Goal: Contribute content

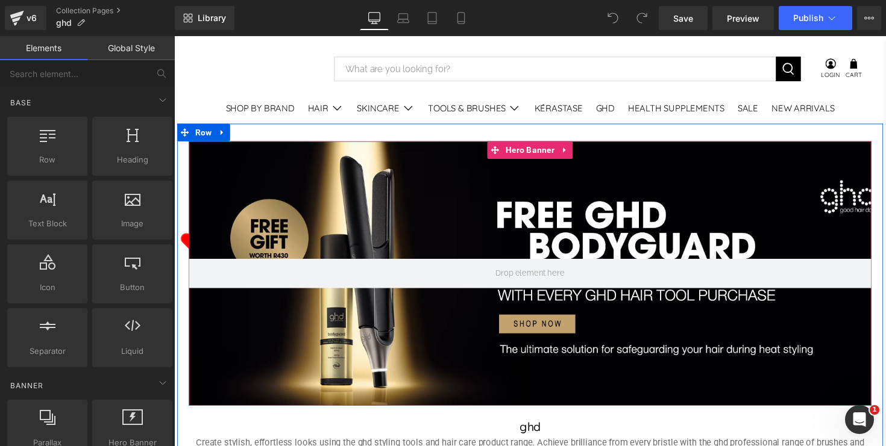
click at [402, 207] on div at bounding box center [538, 279] width 699 height 271
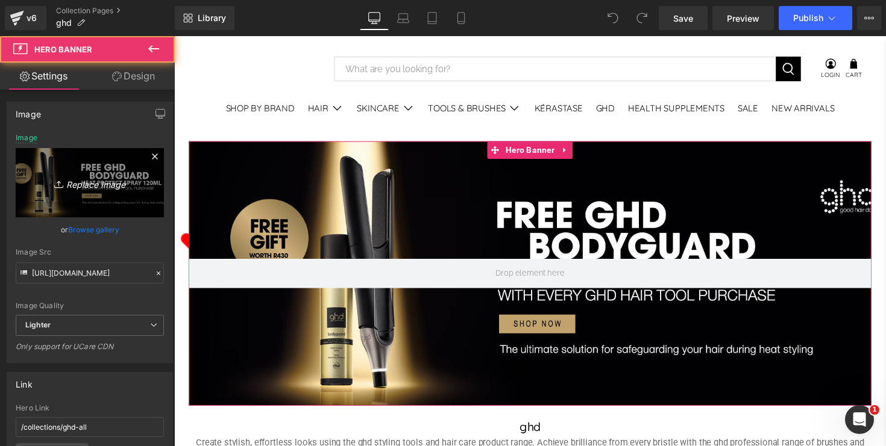
click at [86, 184] on icon "Replace Image" at bounding box center [90, 182] width 96 height 15
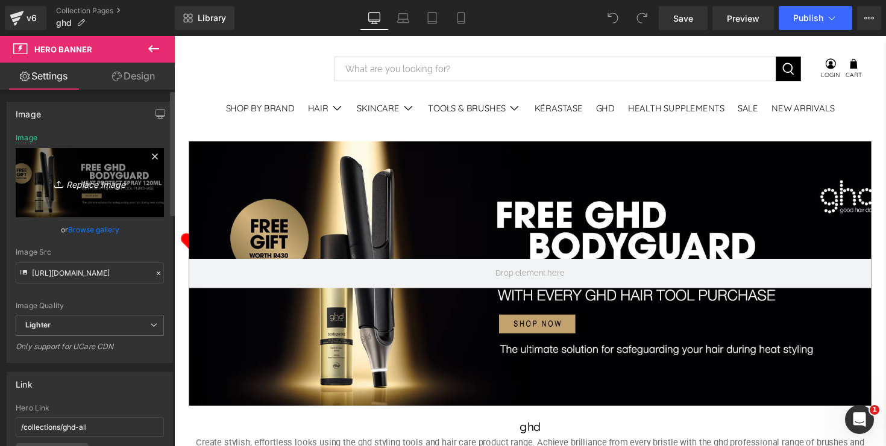
type input "C:\fakepath\RB-GHD-brand-pg-BANNER.jpg"
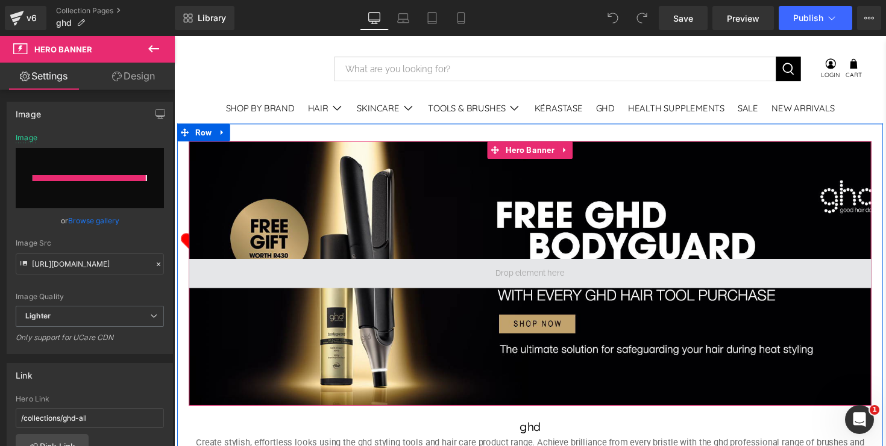
type input "https://ucarecdn.com/9969803c-1abf-4198-981e-0bab00c1607d/-/format/auto/-/previ…"
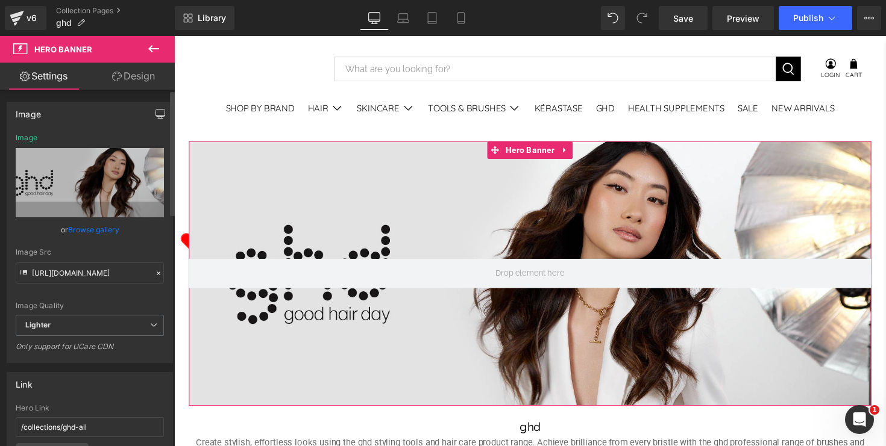
click at [156, 116] on icon "button" at bounding box center [160, 114] width 10 height 10
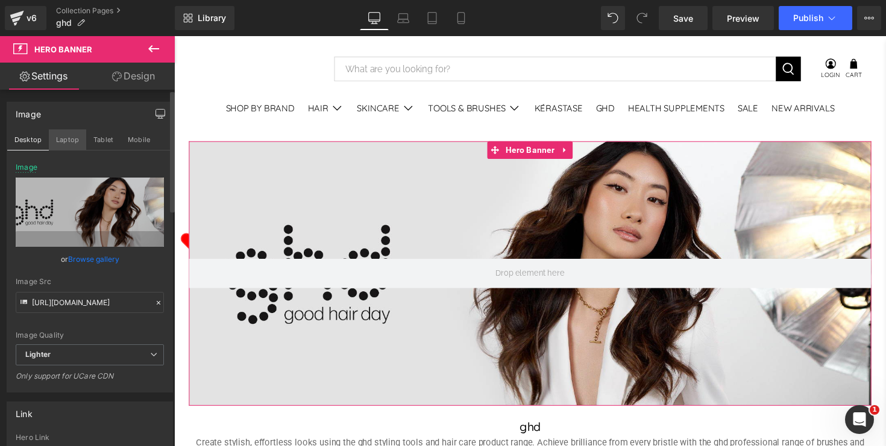
click at [66, 145] on button "Laptop" at bounding box center [67, 140] width 37 height 20
type input "https://ucarecdn.com/0fee96e1-38b4-4749-86e6-a777860384cf/-/format/auto/-/previ…"
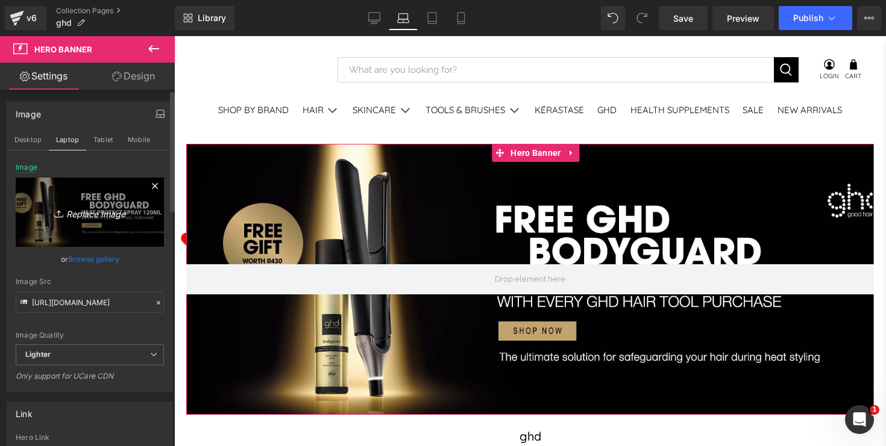
click at [89, 217] on icon "Replace Image" at bounding box center [90, 212] width 96 height 15
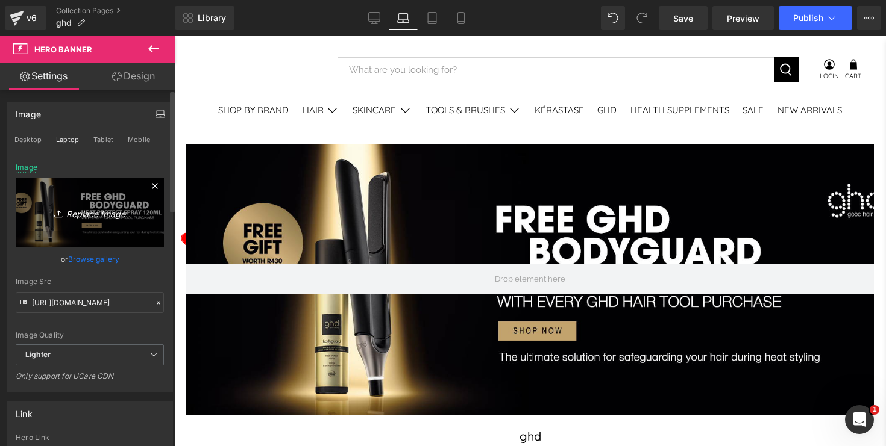
type input "C:\fakepath\RB-GHD-brand-pg-BANNER.jpg"
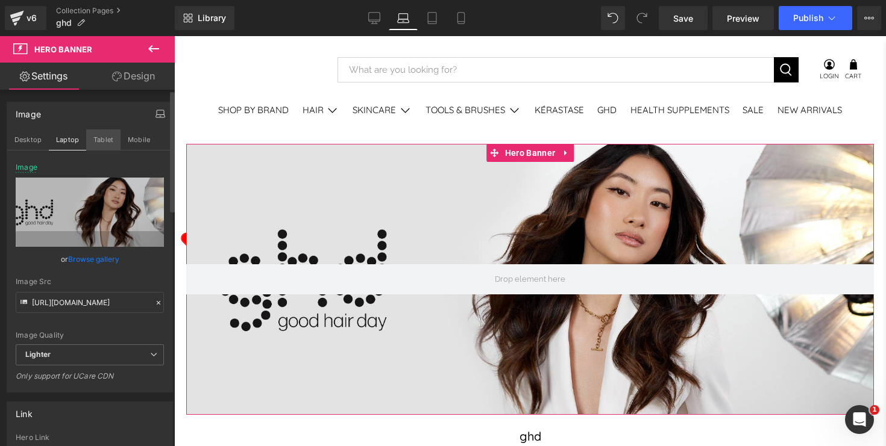
click at [105, 142] on button "Tablet" at bounding box center [103, 140] width 34 height 20
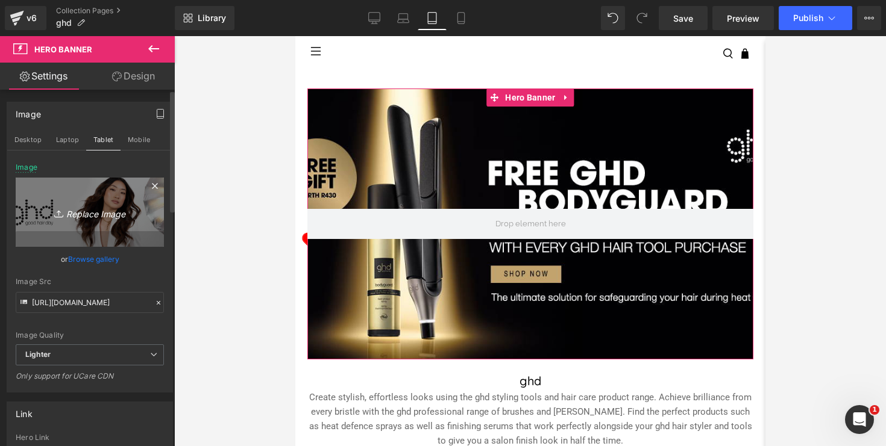
type input "https://ucarecdn.com/dc354443-5b44-4500-82ab-a8d7bc988c43/-/format/auto/-/previ…"
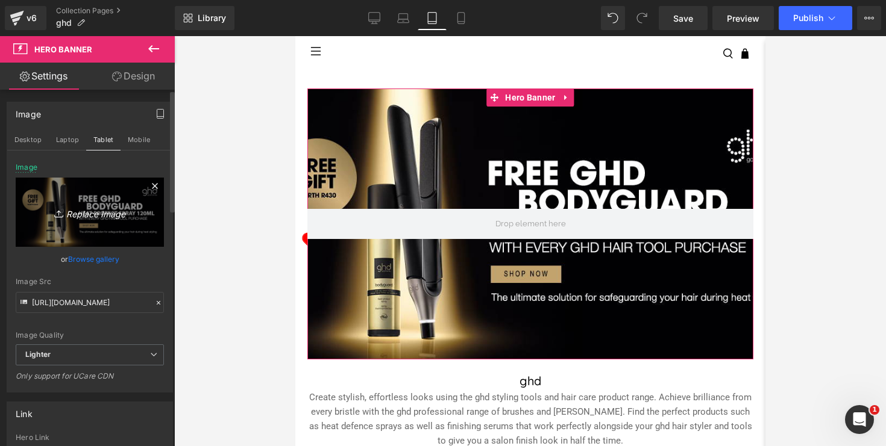
click at [95, 213] on icon "Replace Image" at bounding box center [90, 212] width 96 height 15
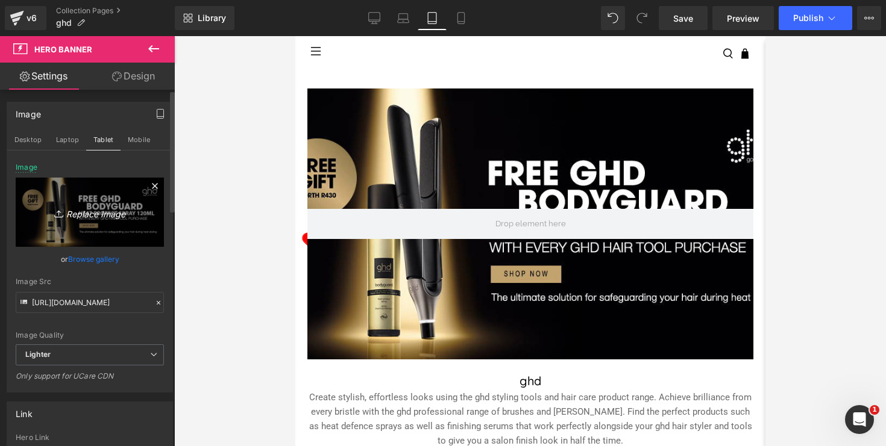
type input "C:\fakepath\RBGHD-brand-pg-BANNER-tablet.jpg"
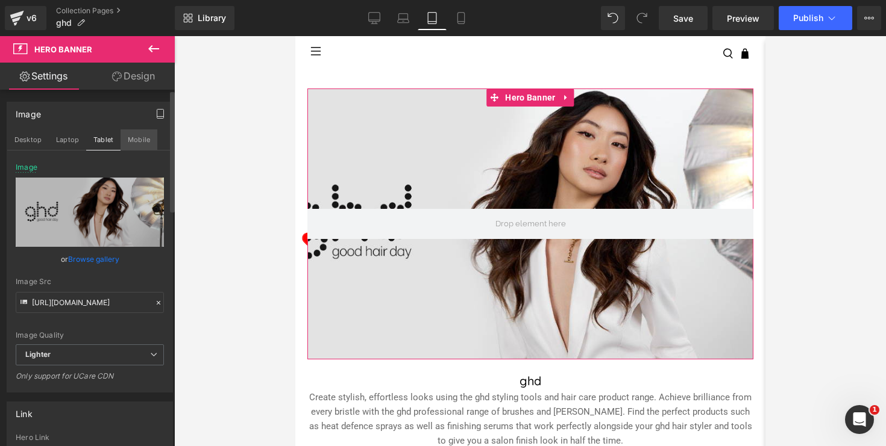
click at [139, 139] on button "Mobile" at bounding box center [138, 140] width 37 height 20
type input "[URL][DOMAIN_NAME]"
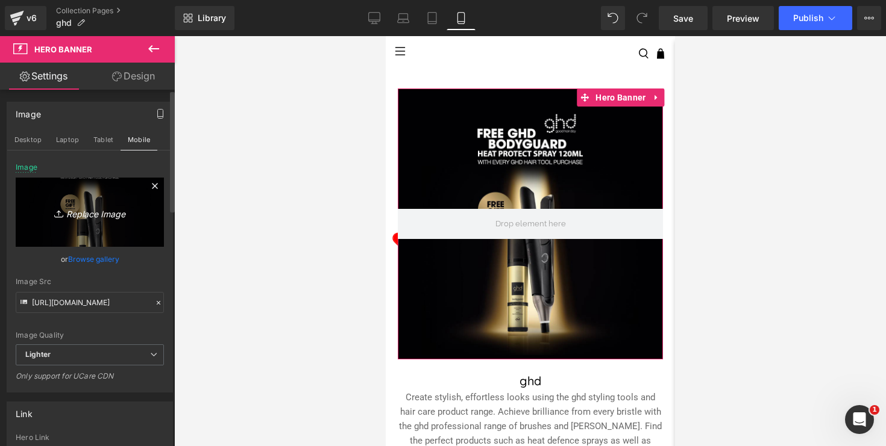
click at [101, 215] on icon "Replace Image" at bounding box center [90, 212] width 96 height 15
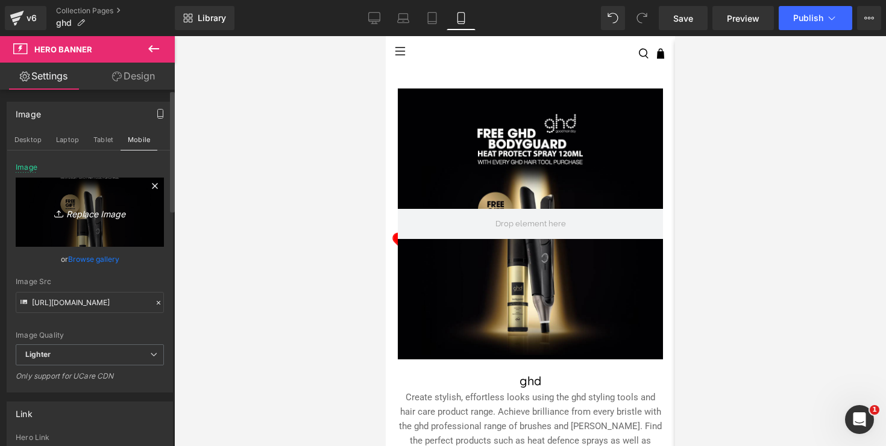
type input "C:\fakepath\RBGHD-brand-pg-BANNER-tablet.jpg"
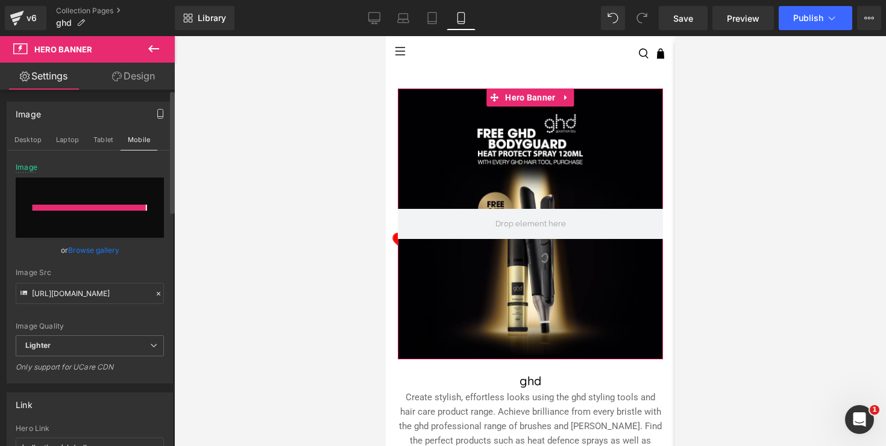
type input "https://ucarecdn.com/a92df71f-2611-446b-abff-d1c8830bd86c/-/format/auto/-/previ…"
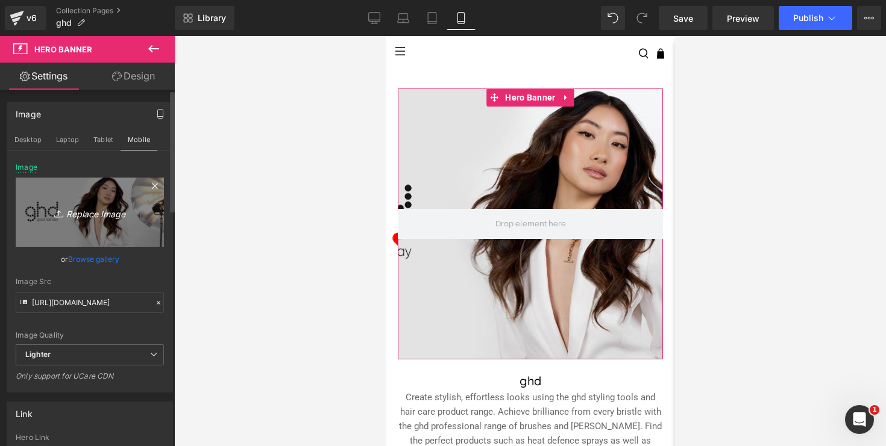
click at [94, 214] on icon "Replace Image" at bounding box center [90, 212] width 96 height 15
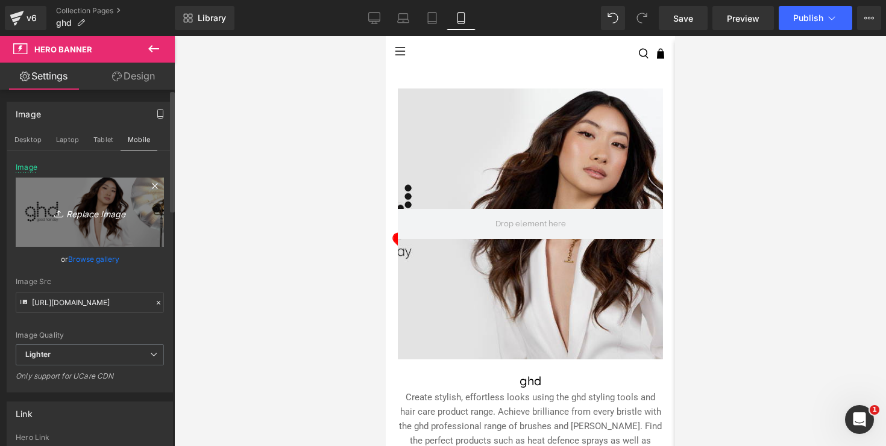
type input "C:\fakepath\RB-GHD-brand-pg-BANNER-MOBILE.jpg"
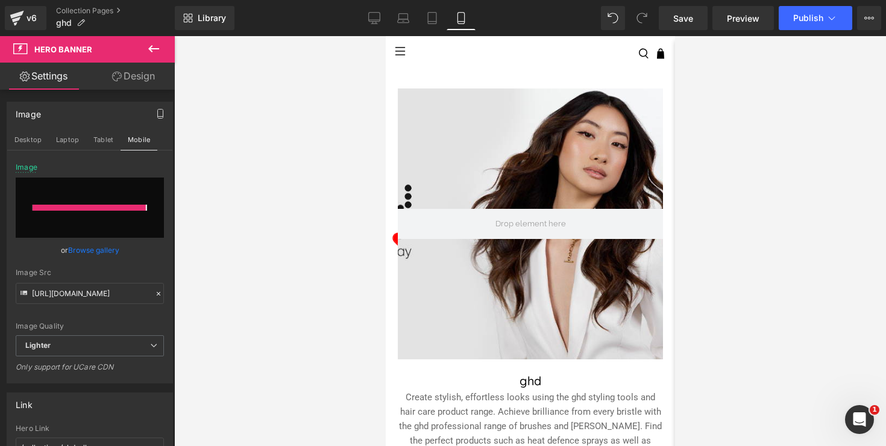
type input "https://ucarecdn.com/d73e8af7-d1ed-460a-b452-f19b28791830/-/format/auto/-/previ…"
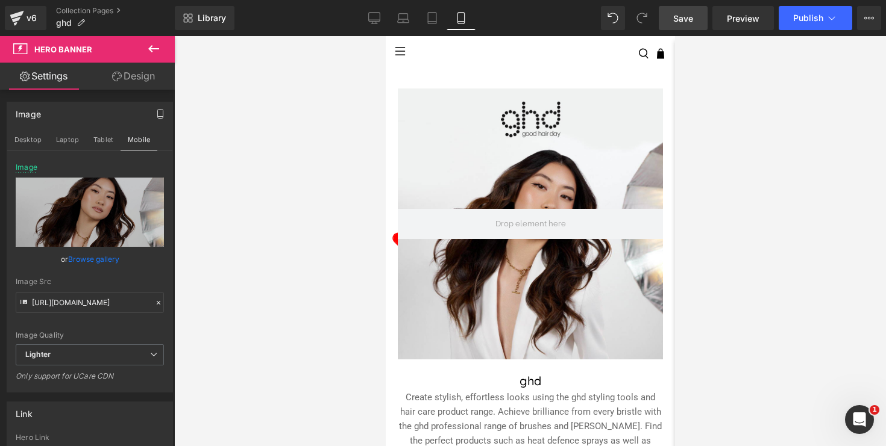
click at [681, 17] on span "Save" at bounding box center [683, 18] width 20 height 13
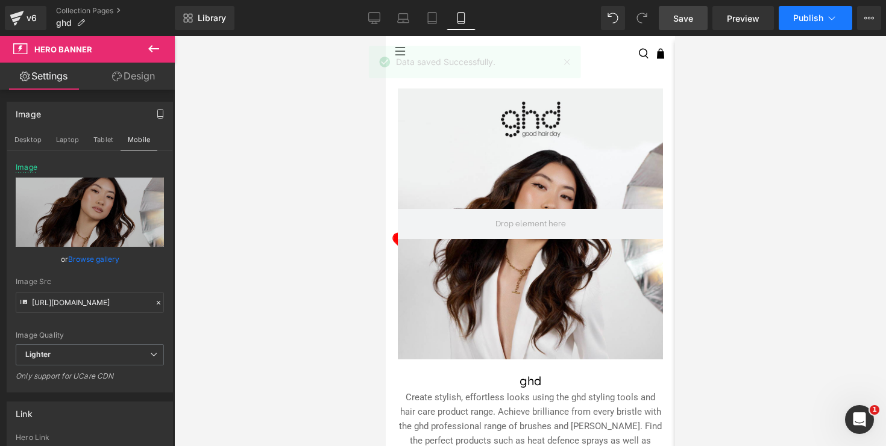
click at [803, 22] on span "Publish" at bounding box center [808, 18] width 30 height 10
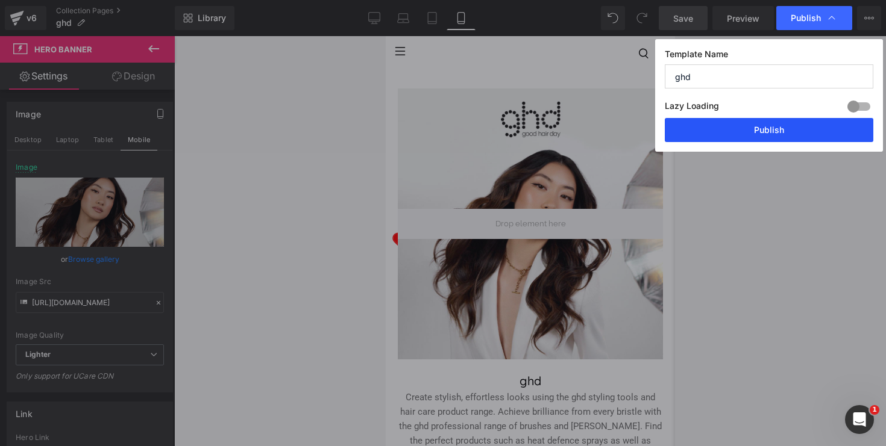
click at [774, 130] on button "Publish" at bounding box center [768, 130] width 208 height 24
